Goal: Task Accomplishment & Management: Complete application form

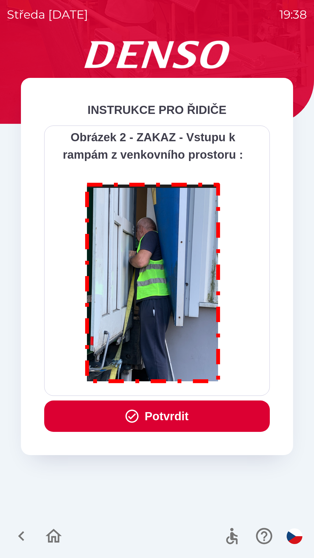
scroll to position [3268, 0]
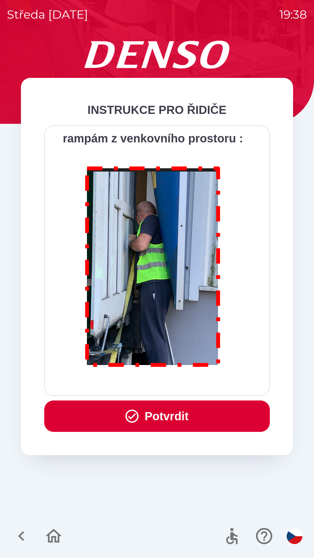
click at [179, 422] on button "Potvrdit" at bounding box center [157, 416] width 226 height 31
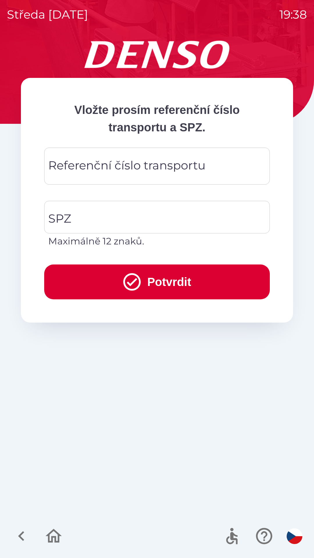
click at [142, 164] on div "Referenční číslo transportu Referenční číslo transportu" at bounding box center [157, 166] width 226 height 37
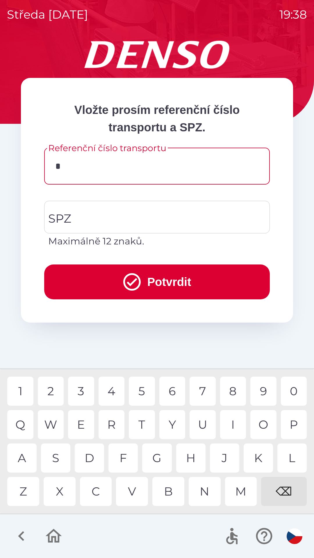
click at [95, 462] on div "D" at bounding box center [89, 458] width 29 height 29
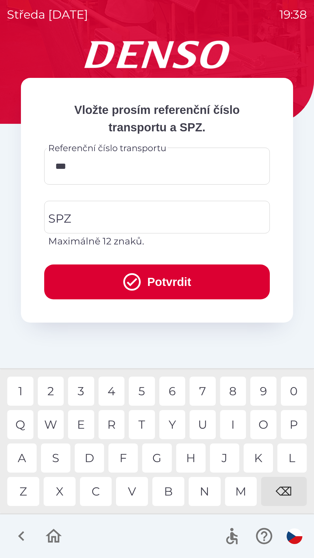
click at [138, 495] on div "V" at bounding box center [132, 491] width 32 height 29
click at [234, 398] on div "8" at bounding box center [233, 391] width 26 height 29
type input "******"
click at [54, 393] on div "2" at bounding box center [51, 391] width 26 height 29
click at [95, 223] on input "SPZ" at bounding box center [153, 217] width 212 height 27
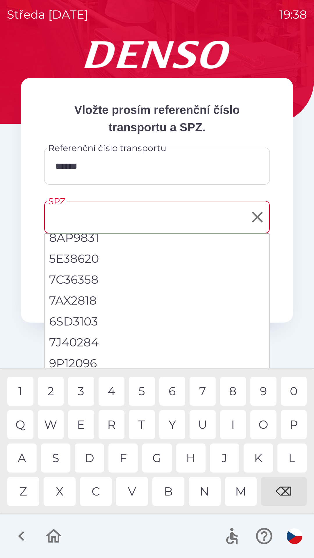
scroll to position [69, 0]
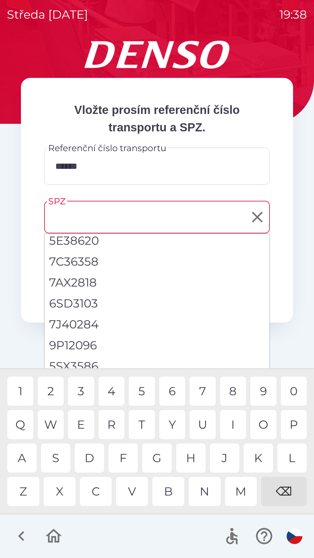
click at [85, 366] on li "5SX3586" at bounding box center [156, 366] width 225 height 21
type input "*******"
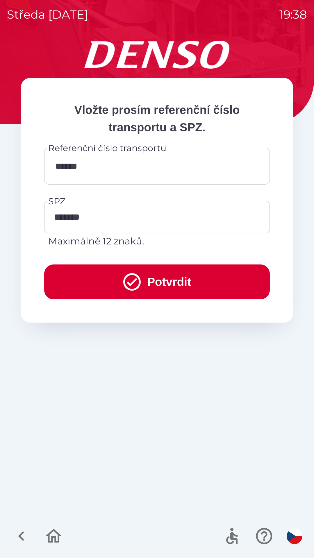
click at [159, 279] on button "Potvrdit" at bounding box center [157, 282] width 226 height 35
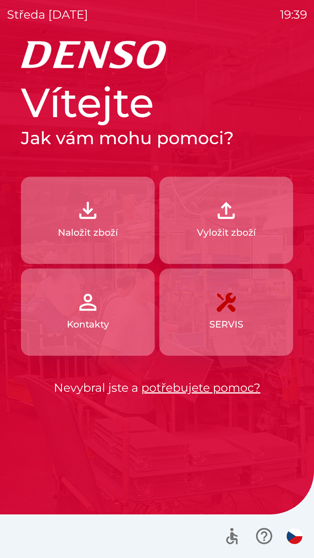
click at [103, 219] on button "Naložit zboží" at bounding box center [88, 220] width 134 height 87
click at [104, 215] on div "Vítejte Jak vám mohu pomoci? Naložit zboží Vyložit zboží Kontakty SERVIS Nevybr…" at bounding box center [157, 300] width 300 height 518
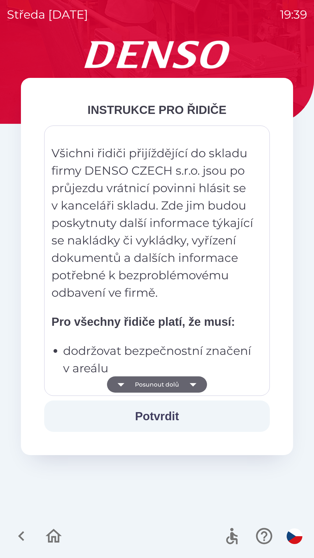
click at [176, 380] on button "Posunout dolů" at bounding box center [157, 385] width 100 height 16
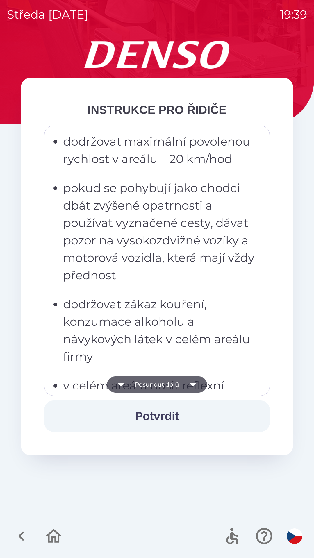
click at [172, 383] on button "Posunout dolů" at bounding box center [157, 385] width 100 height 16
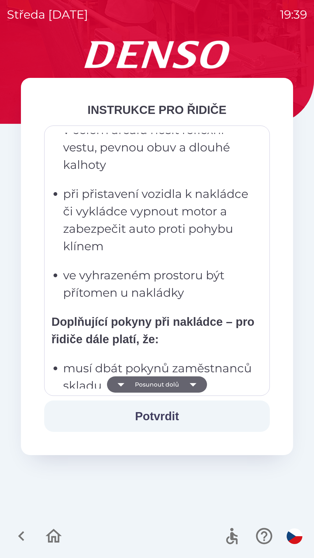
click at [177, 382] on button "Posunout dolů" at bounding box center [157, 385] width 100 height 16
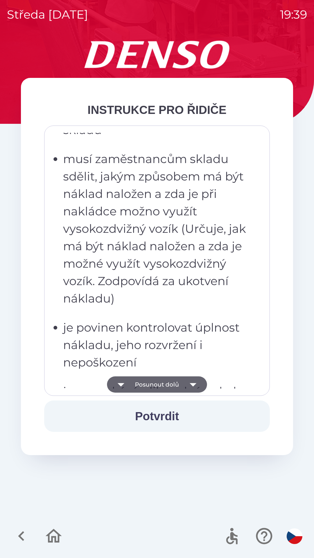
click at [177, 385] on button "Posunout dolů" at bounding box center [157, 385] width 100 height 16
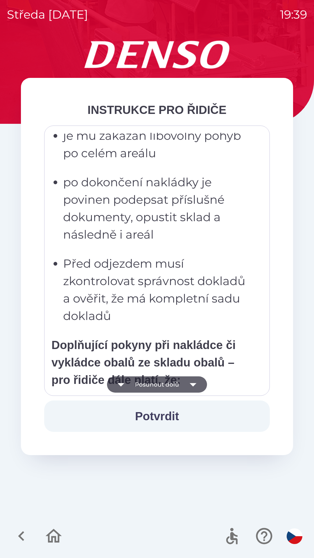
click at [178, 387] on button "Posunout dolů" at bounding box center [157, 385] width 100 height 16
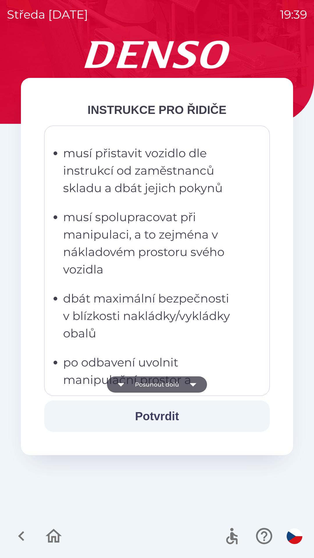
click at [179, 387] on button "Posunout dolů" at bounding box center [157, 385] width 100 height 16
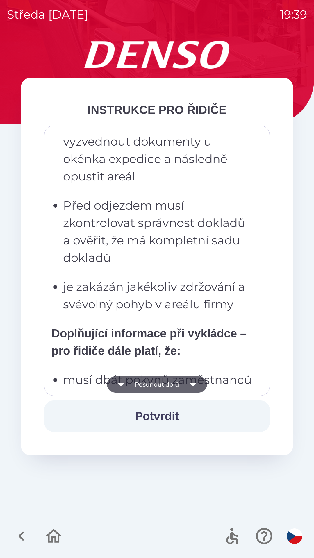
click at [153, 389] on button "Posunout dolů" at bounding box center [157, 385] width 100 height 16
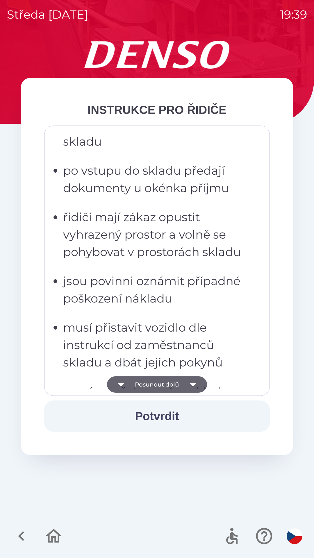
click at [157, 386] on button "Posunout dolů" at bounding box center [157, 385] width 100 height 16
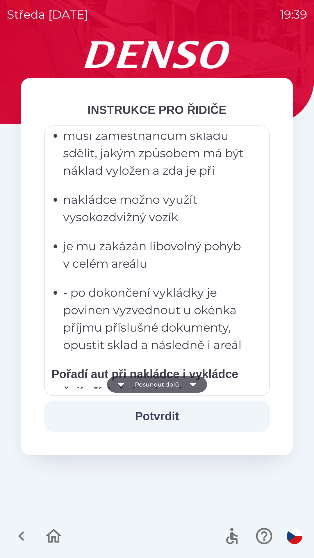
click at [156, 386] on button "Posunout dolů" at bounding box center [157, 385] width 100 height 16
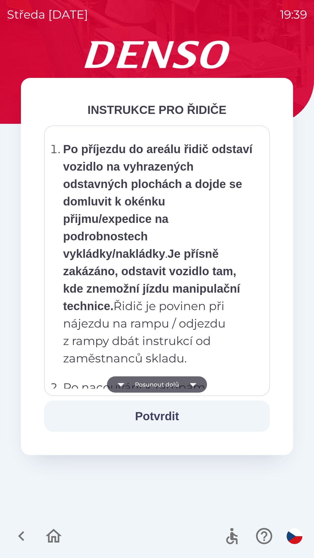
click at [149, 386] on button "Posunout dolů" at bounding box center [157, 385] width 100 height 16
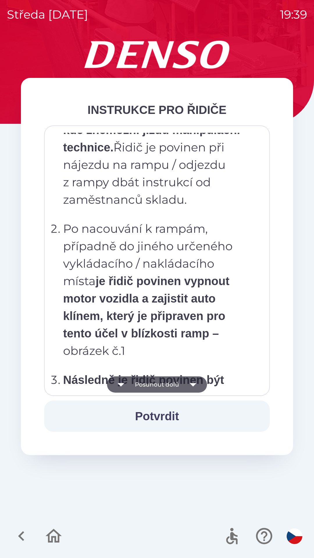
click at [169, 384] on button "Posunout dolů" at bounding box center [157, 385] width 100 height 16
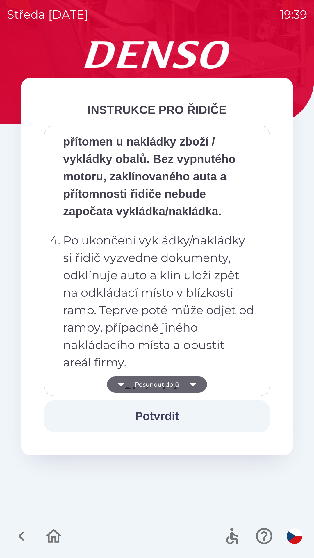
click at [147, 381] on button "Posunout dolů" at bounding box center [157, 385] width 100 height 16
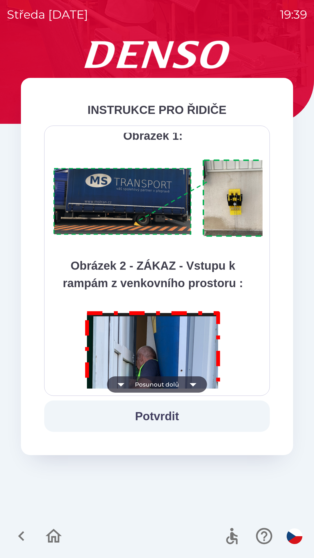
click at [162, 379] on button "Posunout dolů" at bounding box center [157, 385] width 100 height 16
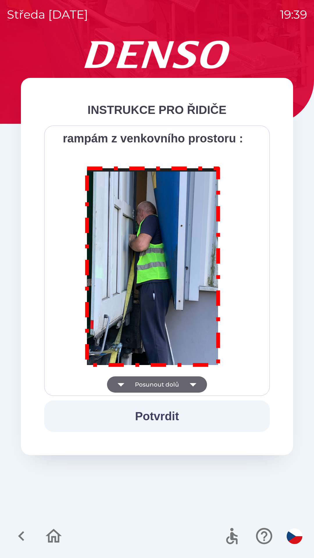
click at [153, 382] on div "Všichni řidiči přijíždějící do skladu firmy DENSO CZECH s.r.o. jsou po průjezdu…" at bounding box center [156, 261] width 211 height 256
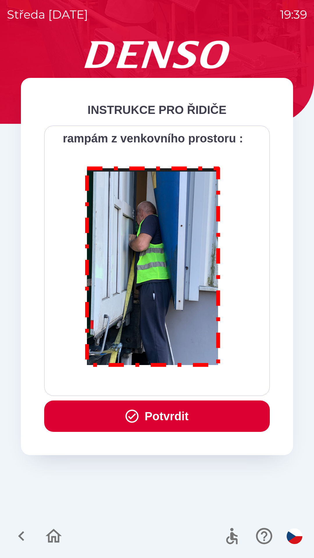
click at [170, 382] on div "Všichni řidiči přijíždějící do skladu firmy DENSO CZECH s.r.o. jsou po průjezdu…" at bounding box center [156, 261] width 211 height 256
click at [164, 410] on button "Potvrdit" at bounding box center [157, 416] width 226 height 31
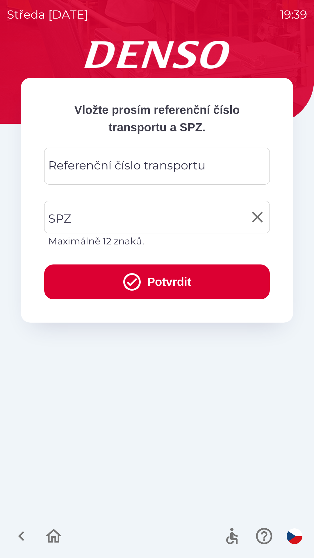
click at [125, 214] on input "SPZ" at bounding box center [153, 217] width 212 height 27
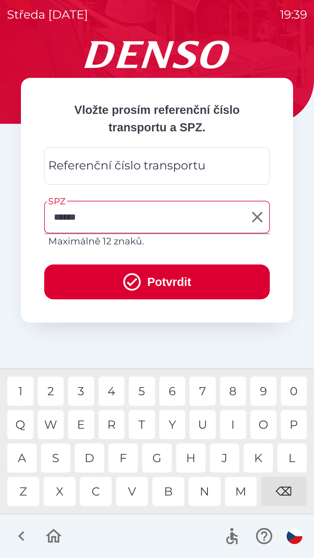
click at [141, 394] on div "5" at bounding box center [142, 391] width 26 height 29
type input "*******"
click at [159, 166] on div "Referenční číslo transportu Referenční číslo transportu" at bounding box center [157, 166] width 226 height 37
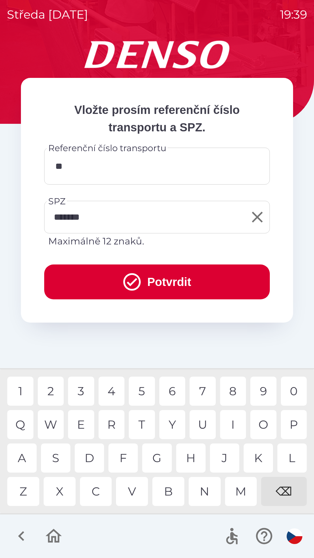
click at [26, 427] on div "Q" at bounding box center [20, 424] width 26 height 29
type input "*********"
click at [197, 275] on button "Potvrdit" at bounding box center [157, 282] width 226 height 35
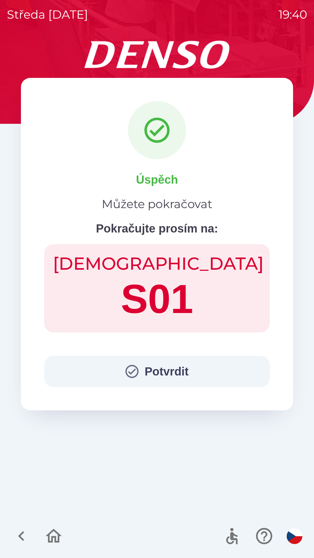
click at [160, 371] on button "Potvrdit" at bounding box center [157, 371] width 226 height 31
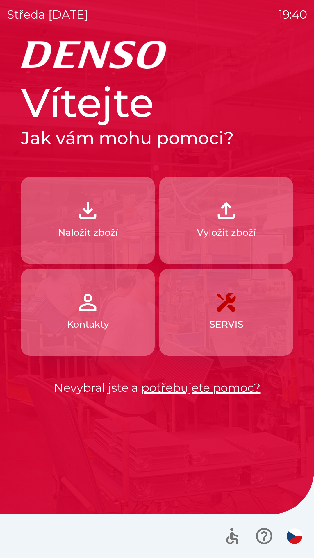
click at [69, 216] on button "Naložit zboží" at bounding box center [88, 220] width 134 height 87
